Goal: Navigation & Orientation: Find specific page/section

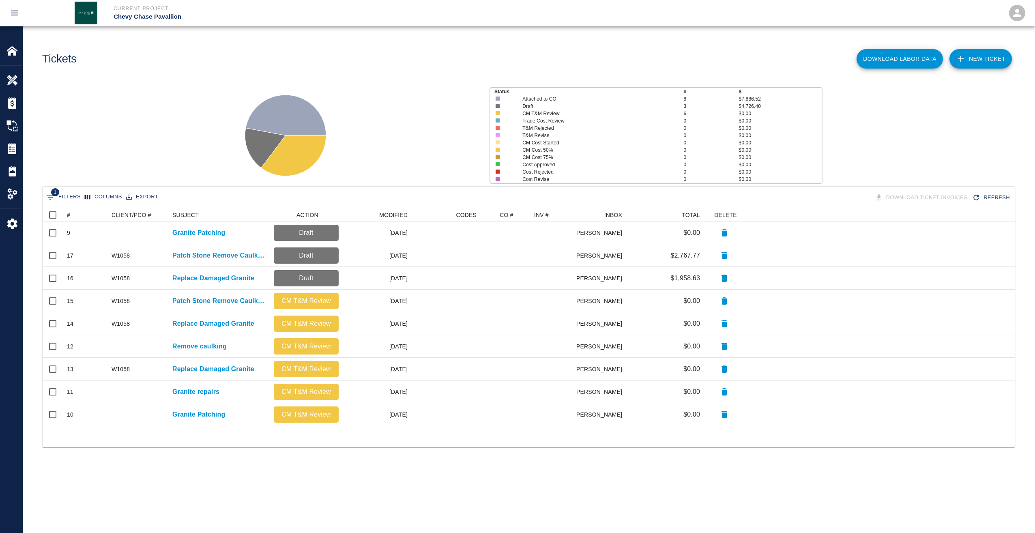
scroll to position [211, 966]
click at [13, 51] on img at bounding box center [11, 50] width 11 height 11
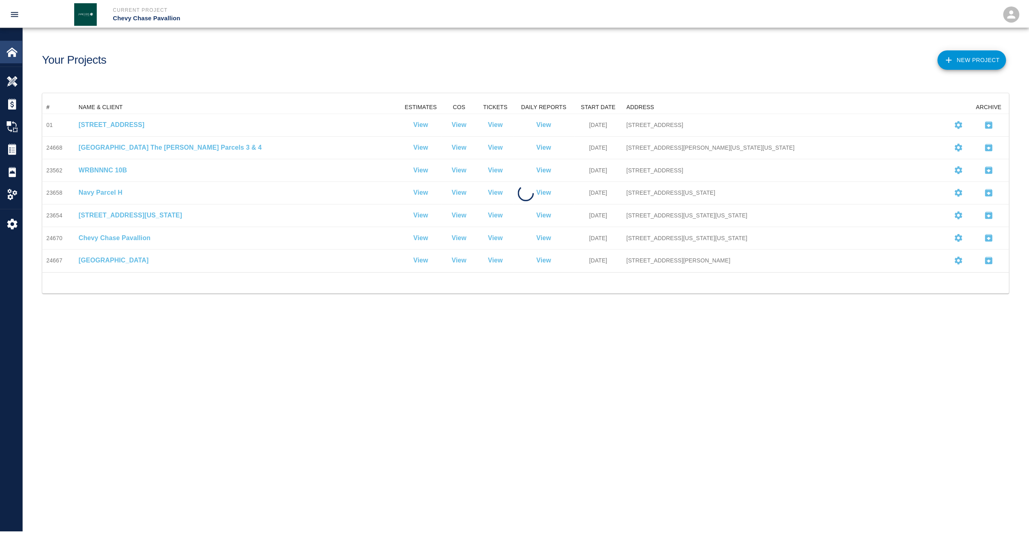
scroll to position [166, 966]
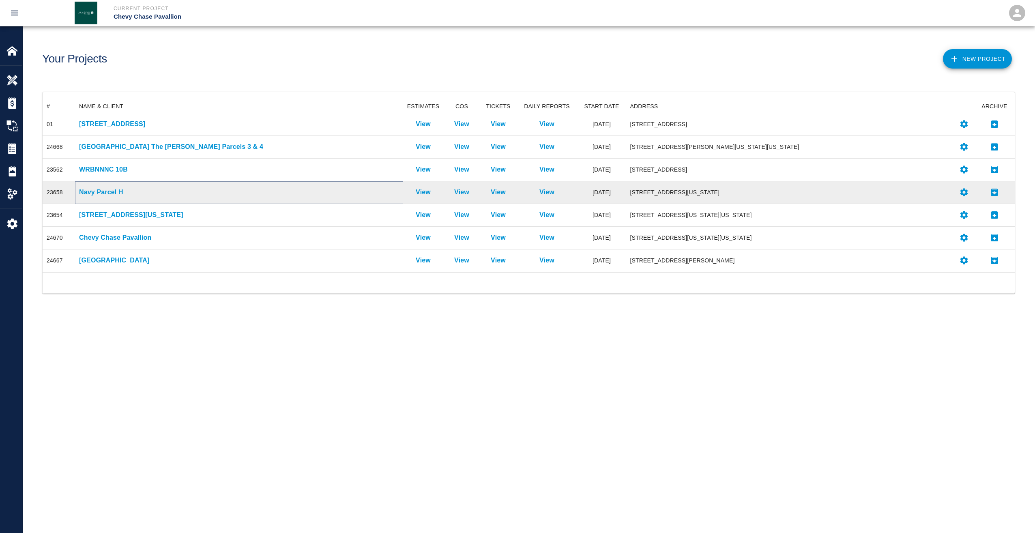
click at [99, 189] on p "Navy Parcel H" at bounding box center [239, 192] width 320 height 10
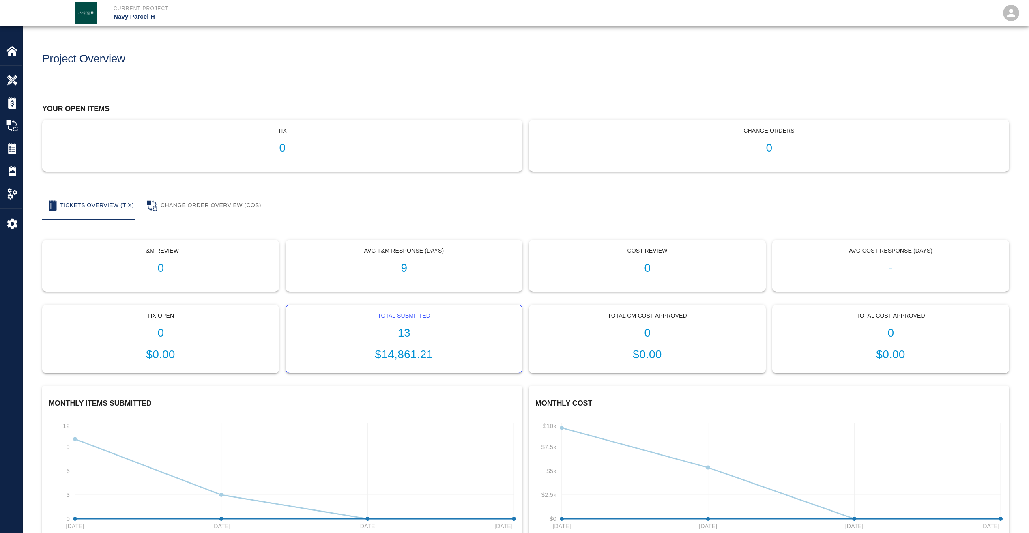
click at [356, 340] on h1 "13" at bounding box center [404, 333] width 223 height 13
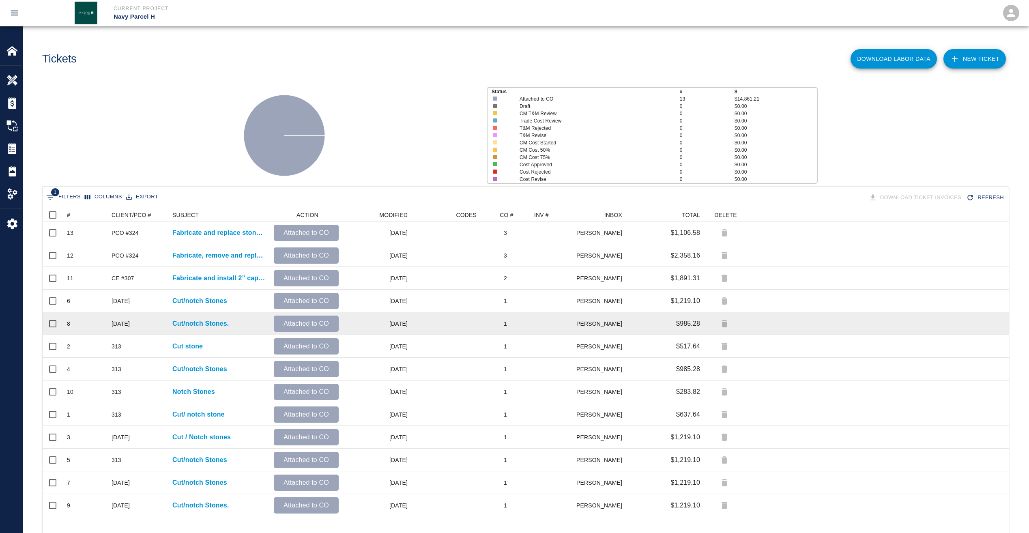
scroll to position [25, 0]
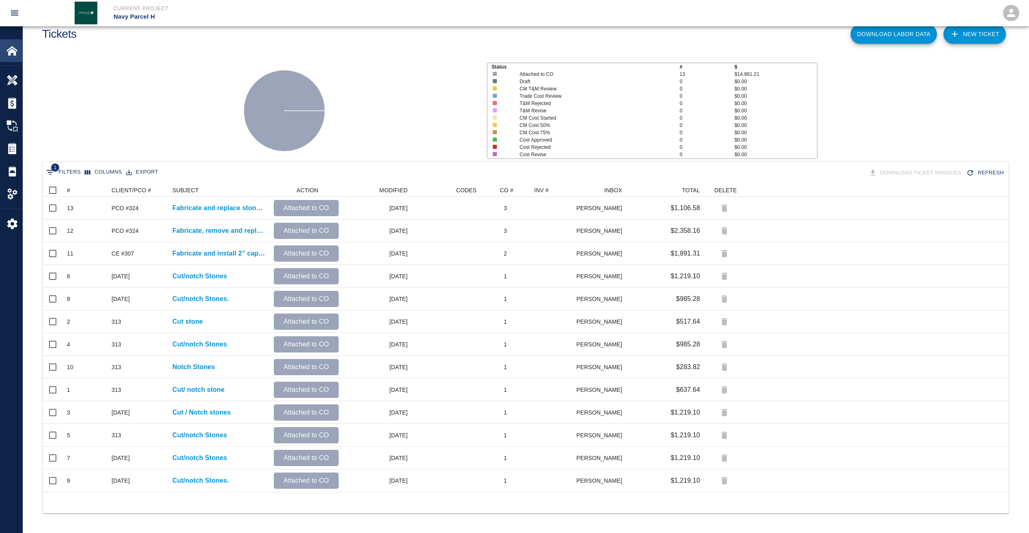
click at [10, 53] on img at bounding box center [11, 50] width 11 height 11
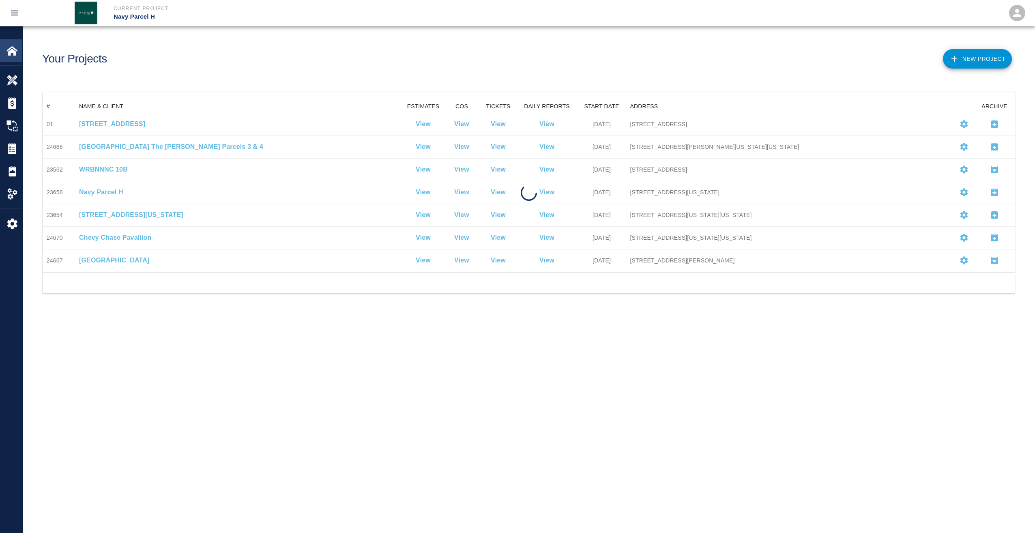
scroll to position [166, 966]
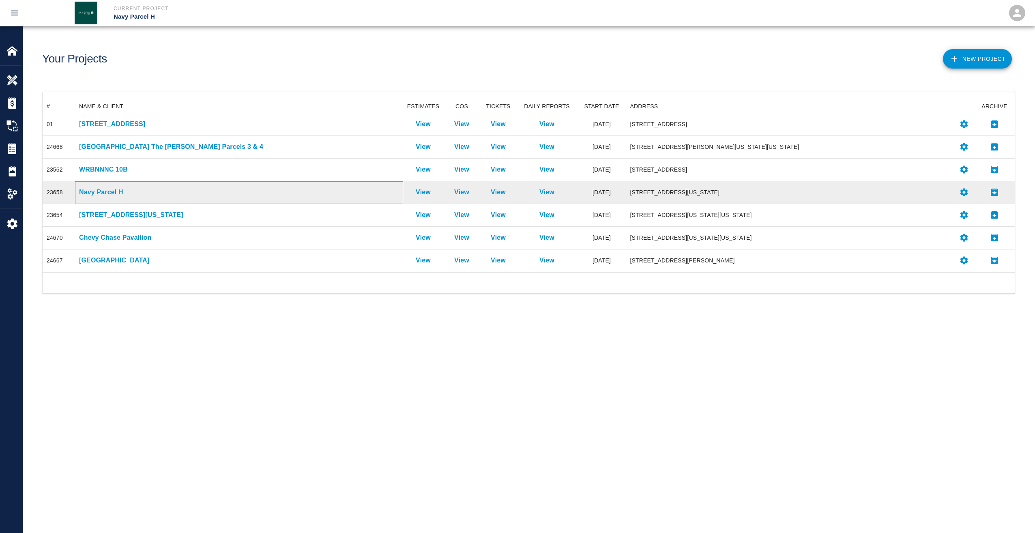
click at [96, 190] on p "Navy Parcel H" at bounding box center [239, 192] width 320 height 10
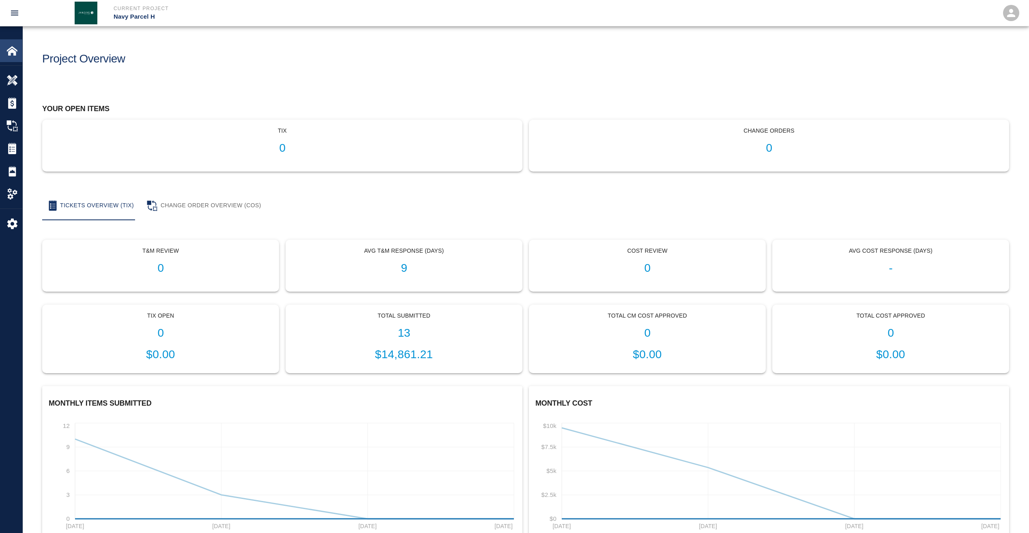
click at [13, 50] on img at bounding box center [11, 50] width 11 height 11
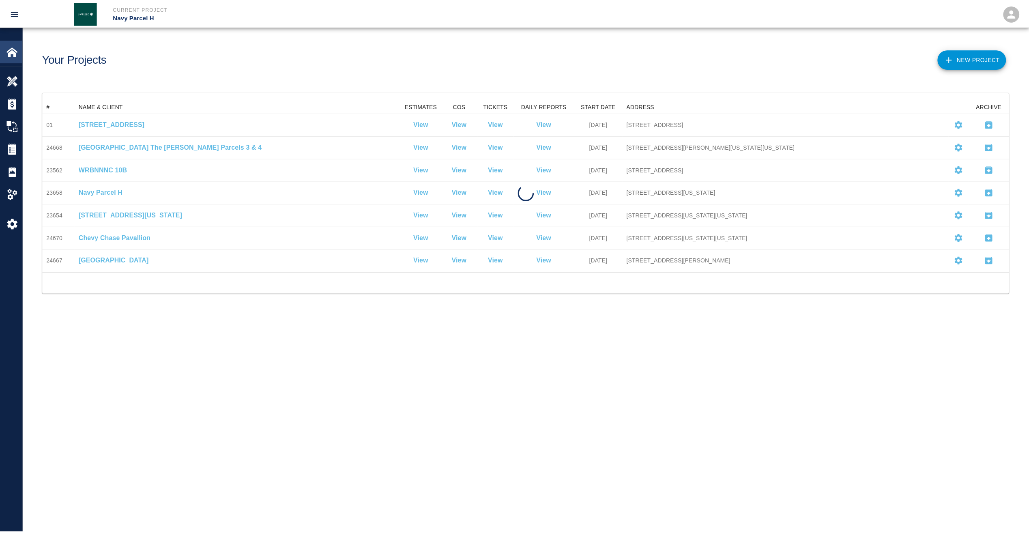
scroll to position [166, 966]
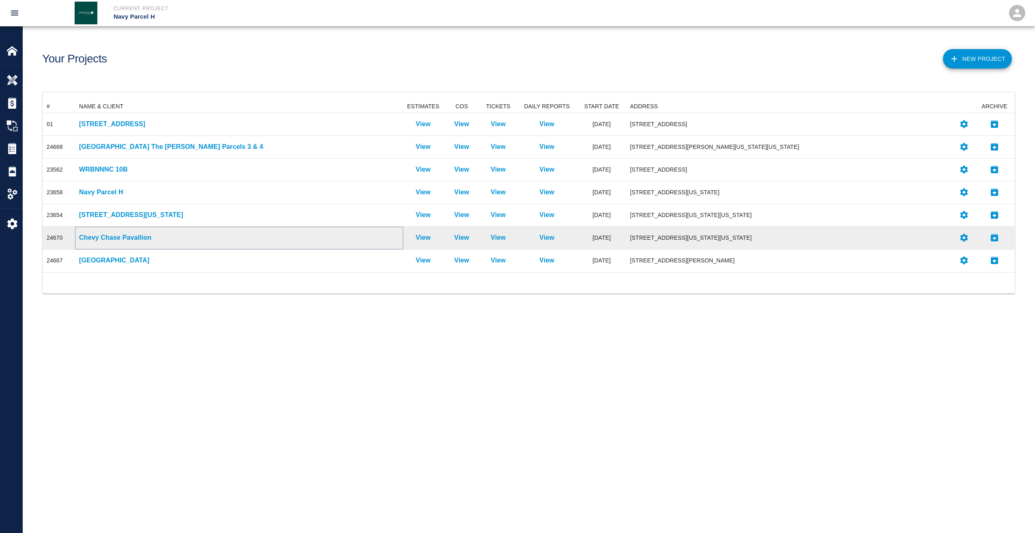
click at [90, 237] on p "Chevy Chase Pavallion" at bounding box center [239, 238] width 320 height 10
